Goal: Navigation & Orientation: Find specific page/section

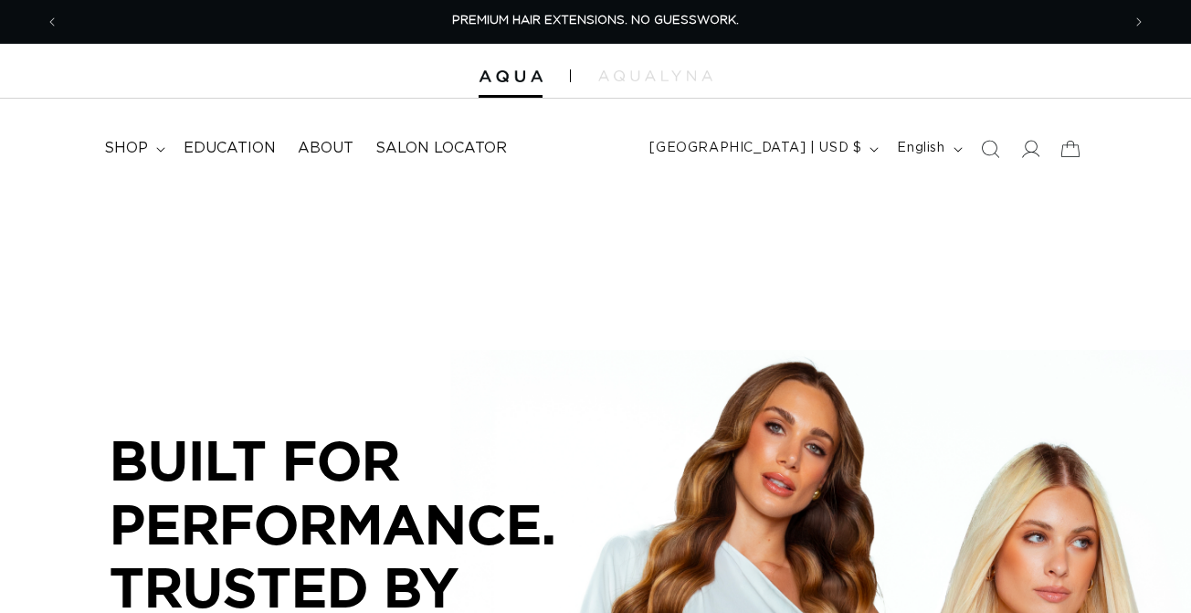
click at [604, 85] on div at bounding box center [595, 71] width 1191 height 55
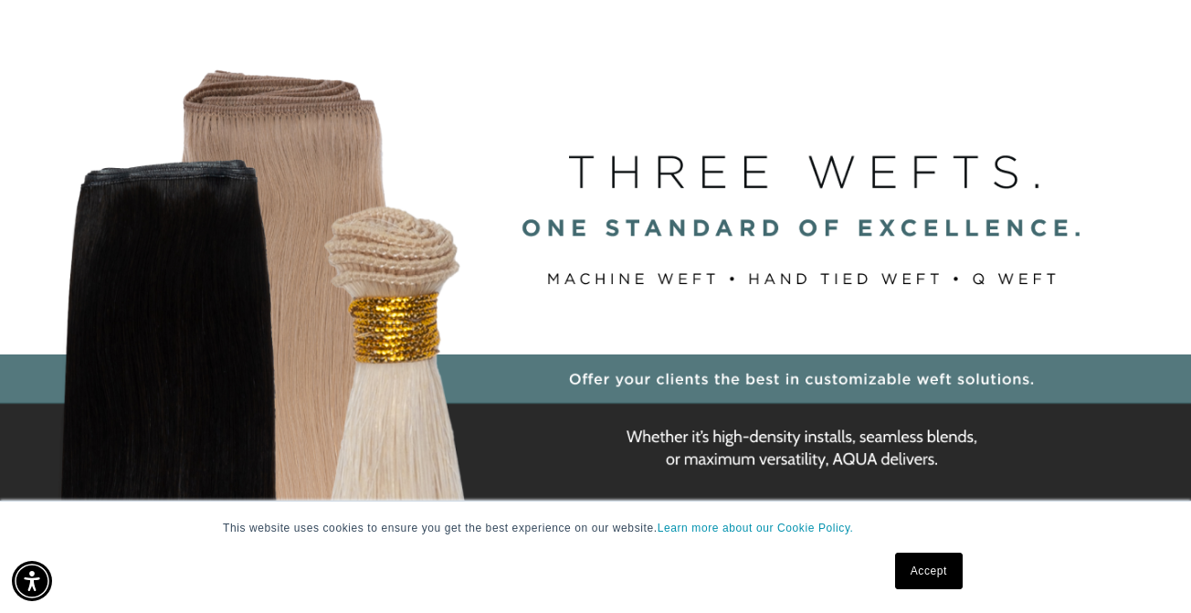
scroll to position [0, 1061]
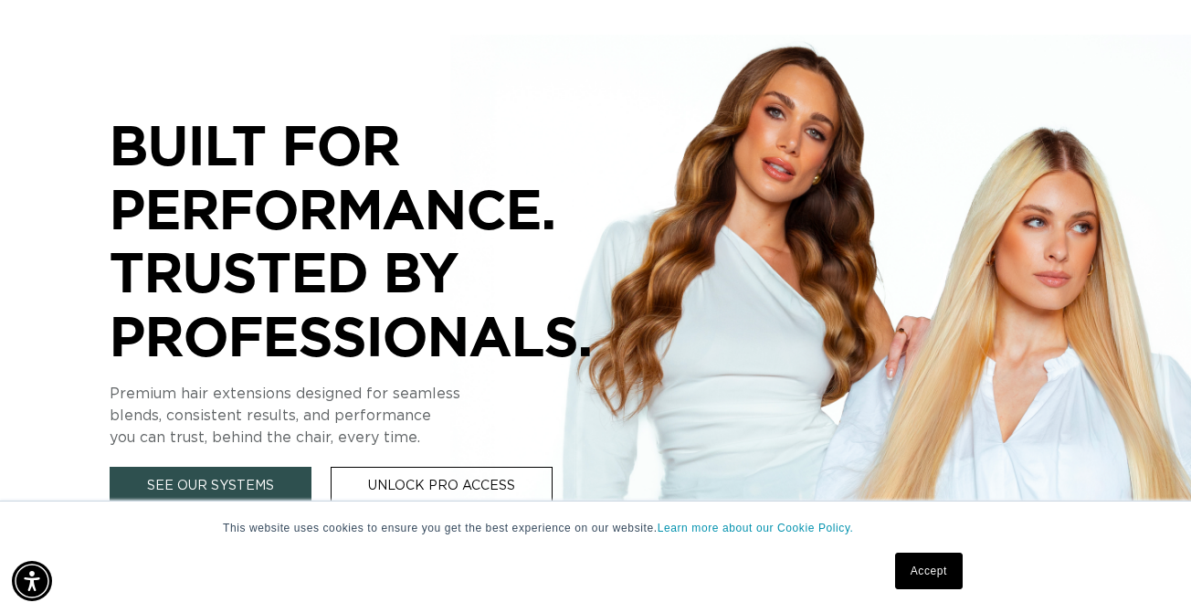
click at [224, 483] on link "See Our Systems" at bounding box center [211, 486] width 202 height 39
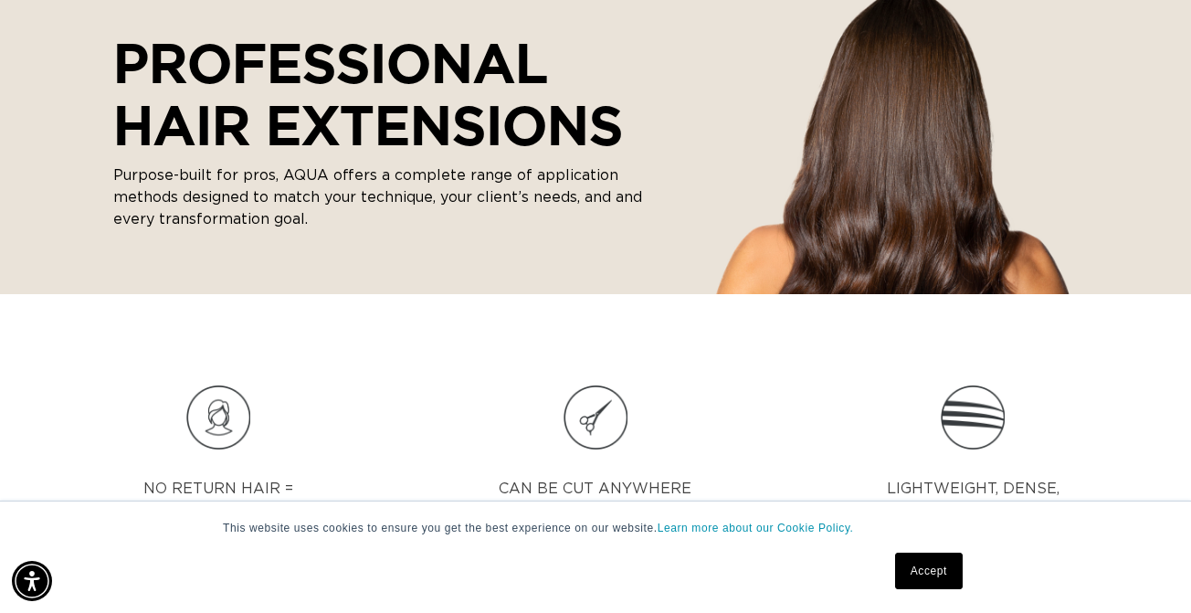
scroll to position [256, 0]
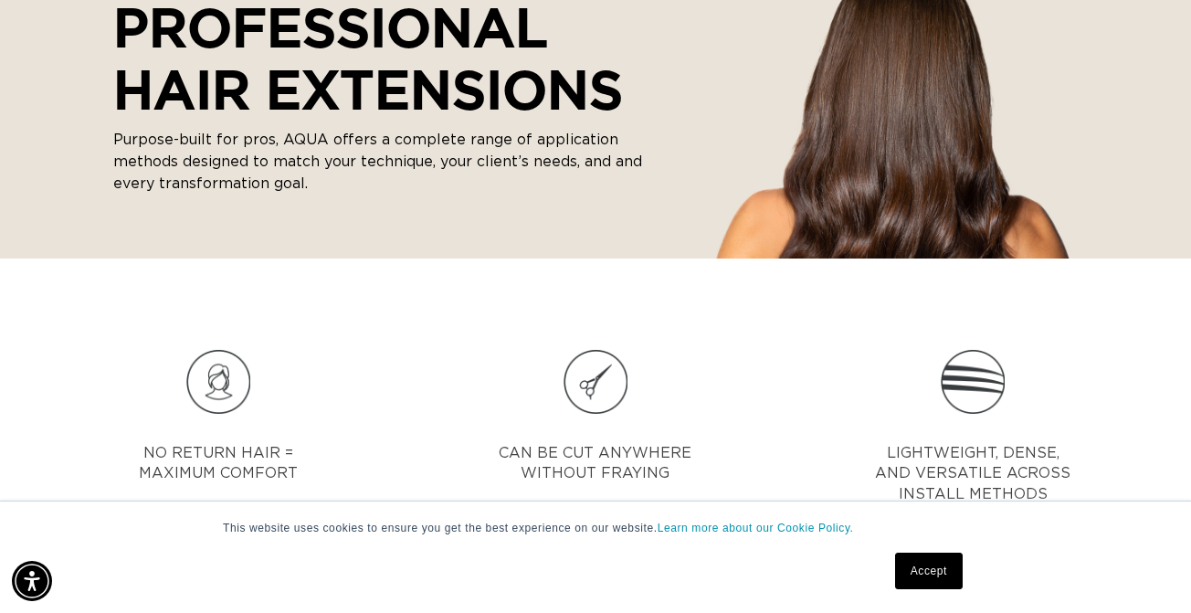
click at [924, 583] on link "Accept" at bounding box center [929, 570] width 68 height 37
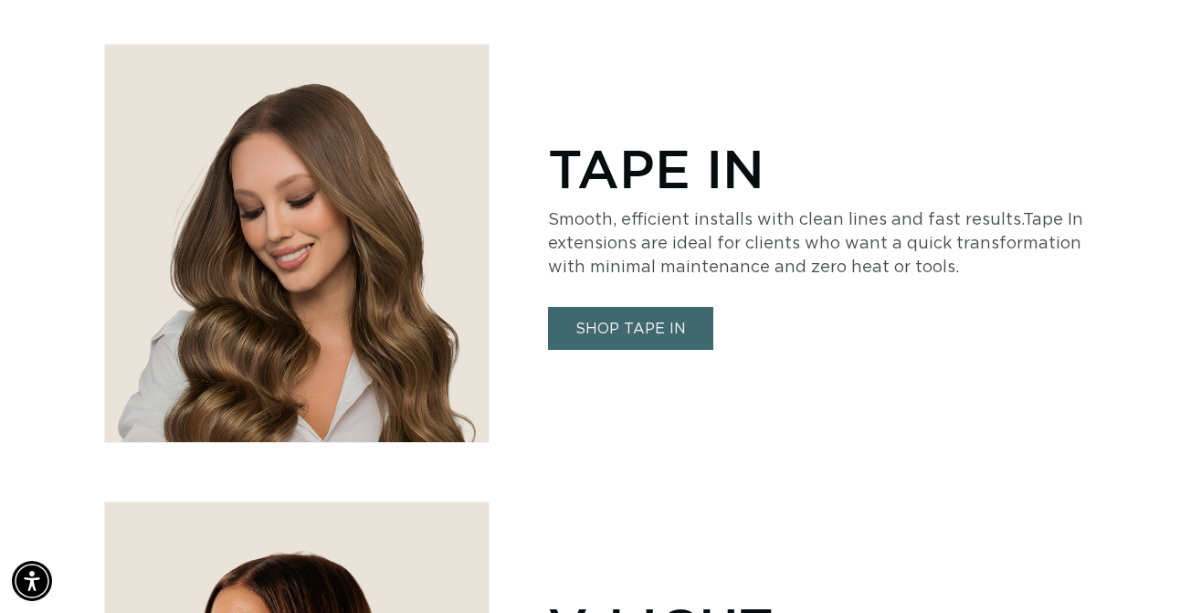
scroll to position [0, 0]
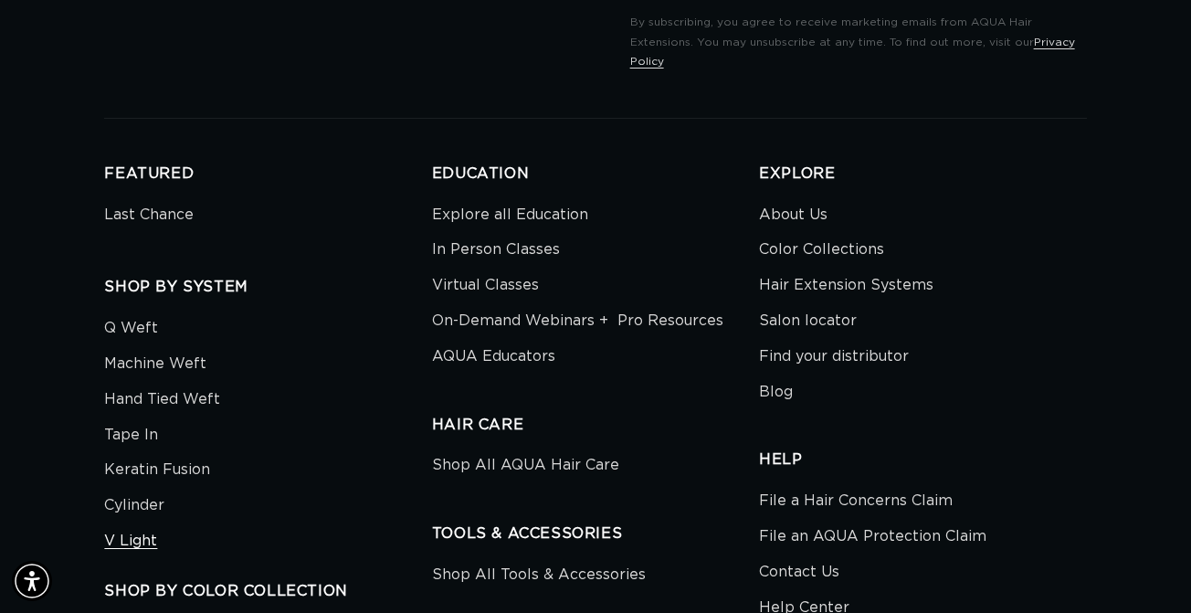
click at [138, 525] on link "V Light" at bounding box center [130, 541] width 53 height 36
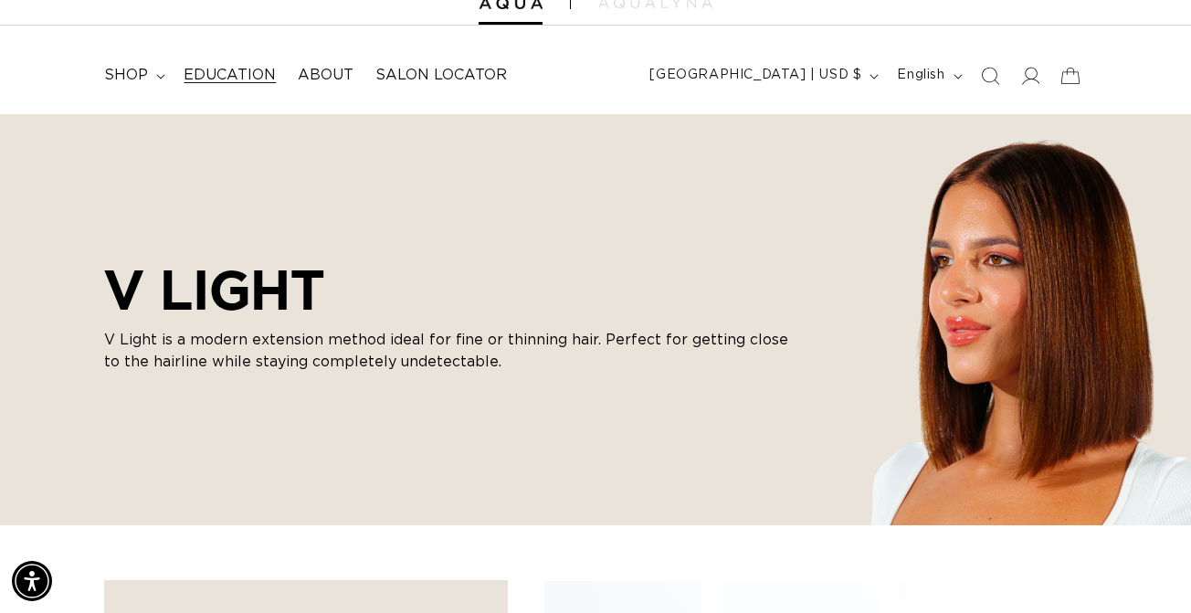
click at [225, 69] on span "Education" at bounding box center [230, 75] width 92 height 19
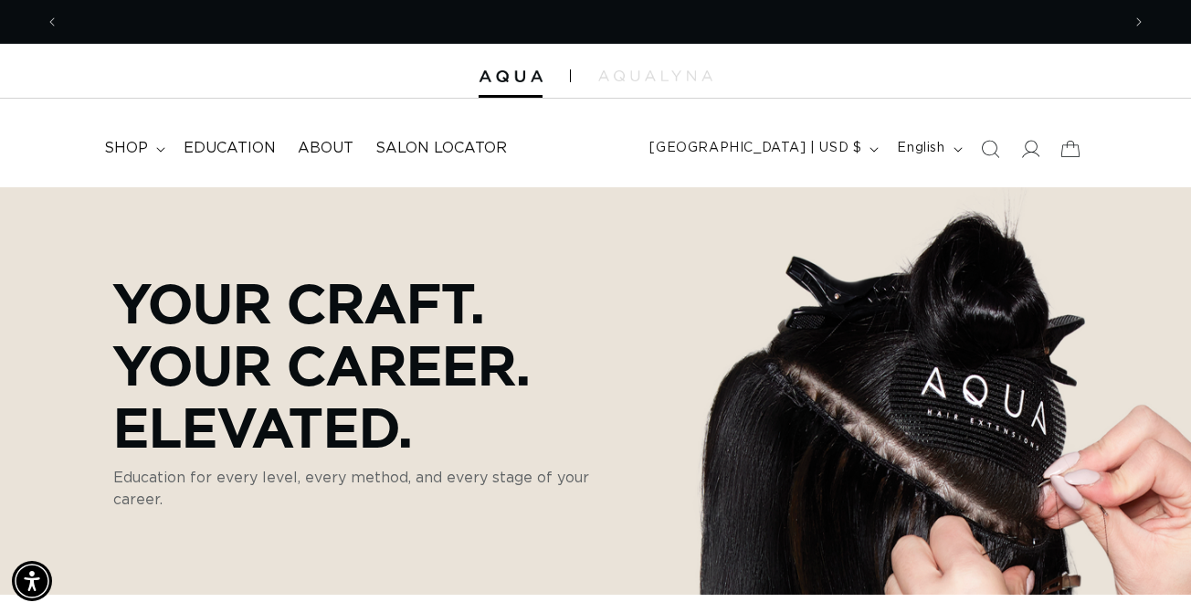
scroll to position [0, 1061]
click at [404, 150] on span "Salon Locator" at bounding box center [440, 148] width 131 height 19
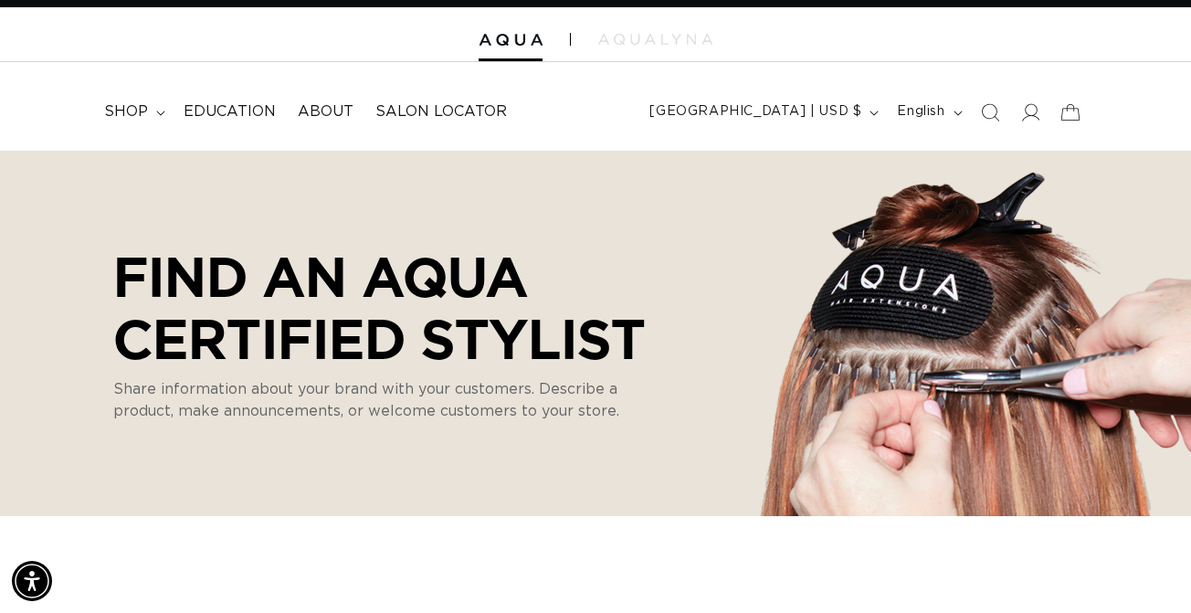
scroll to position [0, 1061]
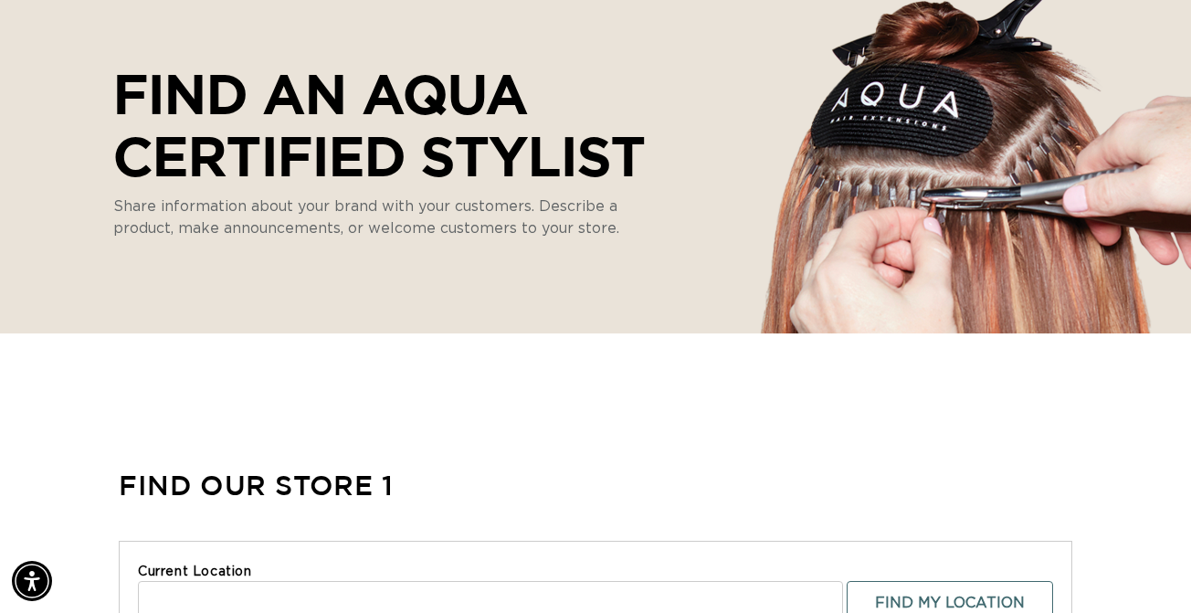
select select "m"
